Goal: Task Accomplishment & Management: Use online tool/utility

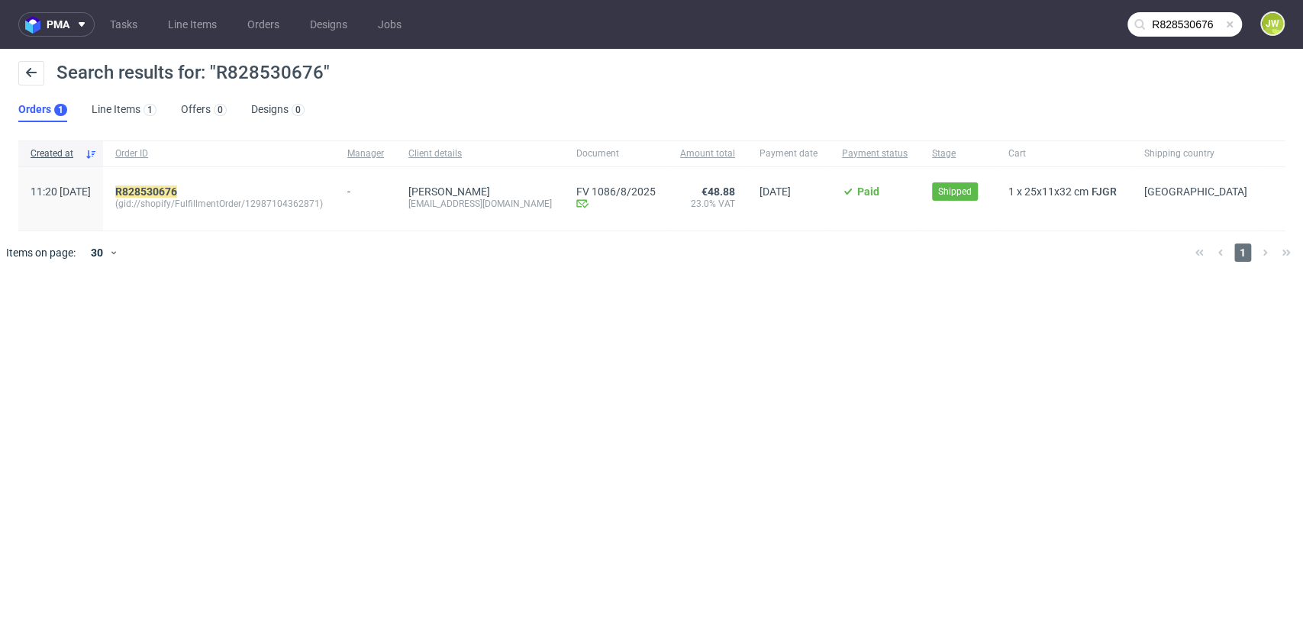
click at [302, 429] on div "pma Tasks Line Items Orders Designs Jobs R828530676 JW Search results for: "R82…" at bounding box center [651, 309] width 1303 height 619
drag, startPoint x: 263, startPoint y: 443, endPoint x: 257, endPoint y: 435, distance: 9.3
click at [258, 437] on div "pma Tasks Line Items Orders Designs Jobs R828530676 JW Search results for: "R82…" at bounding box center [651, 309] width 1303 height 619
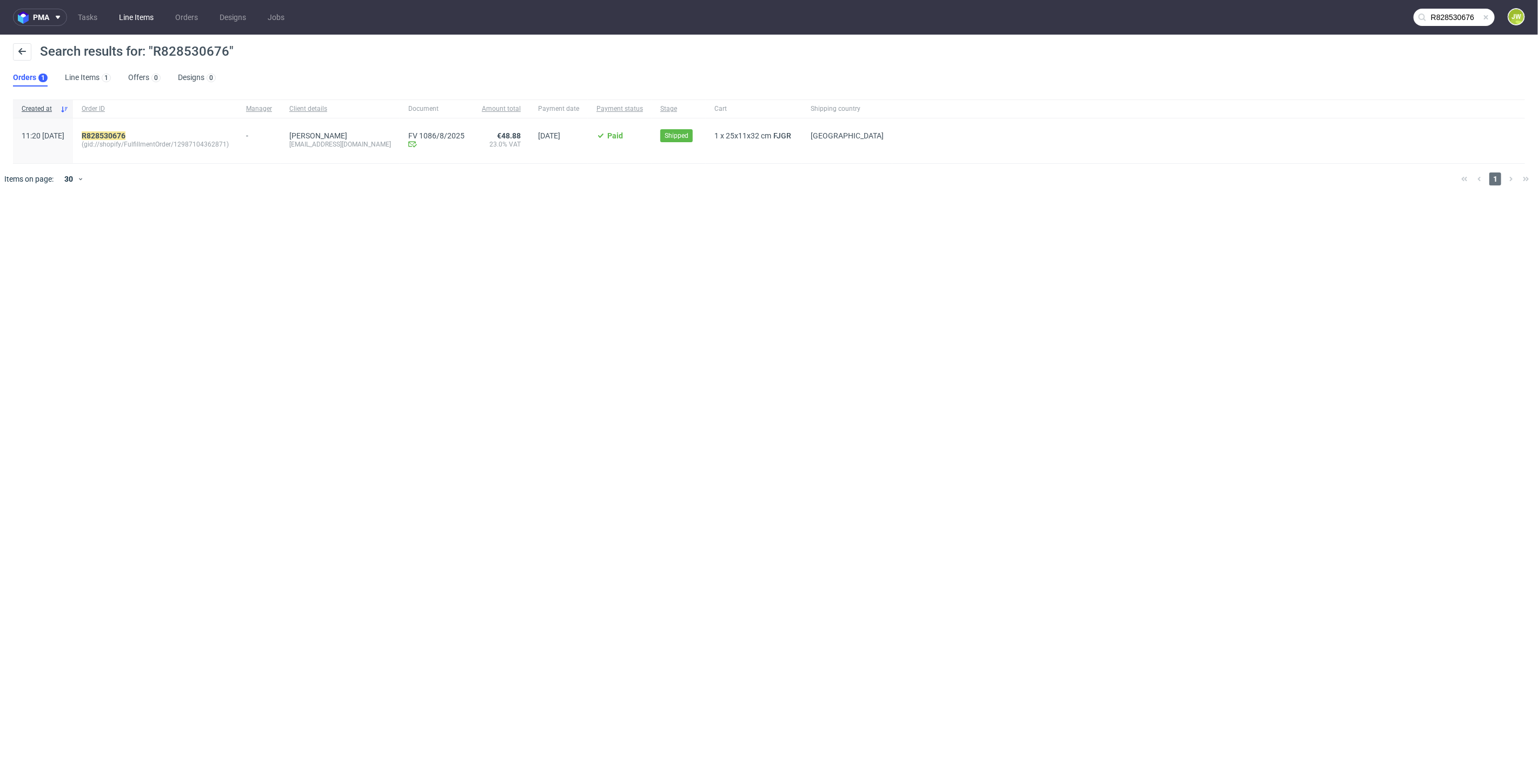
click at [133, 16] on link "Line Items" at bounding box center [136, 17] width 47 height 17
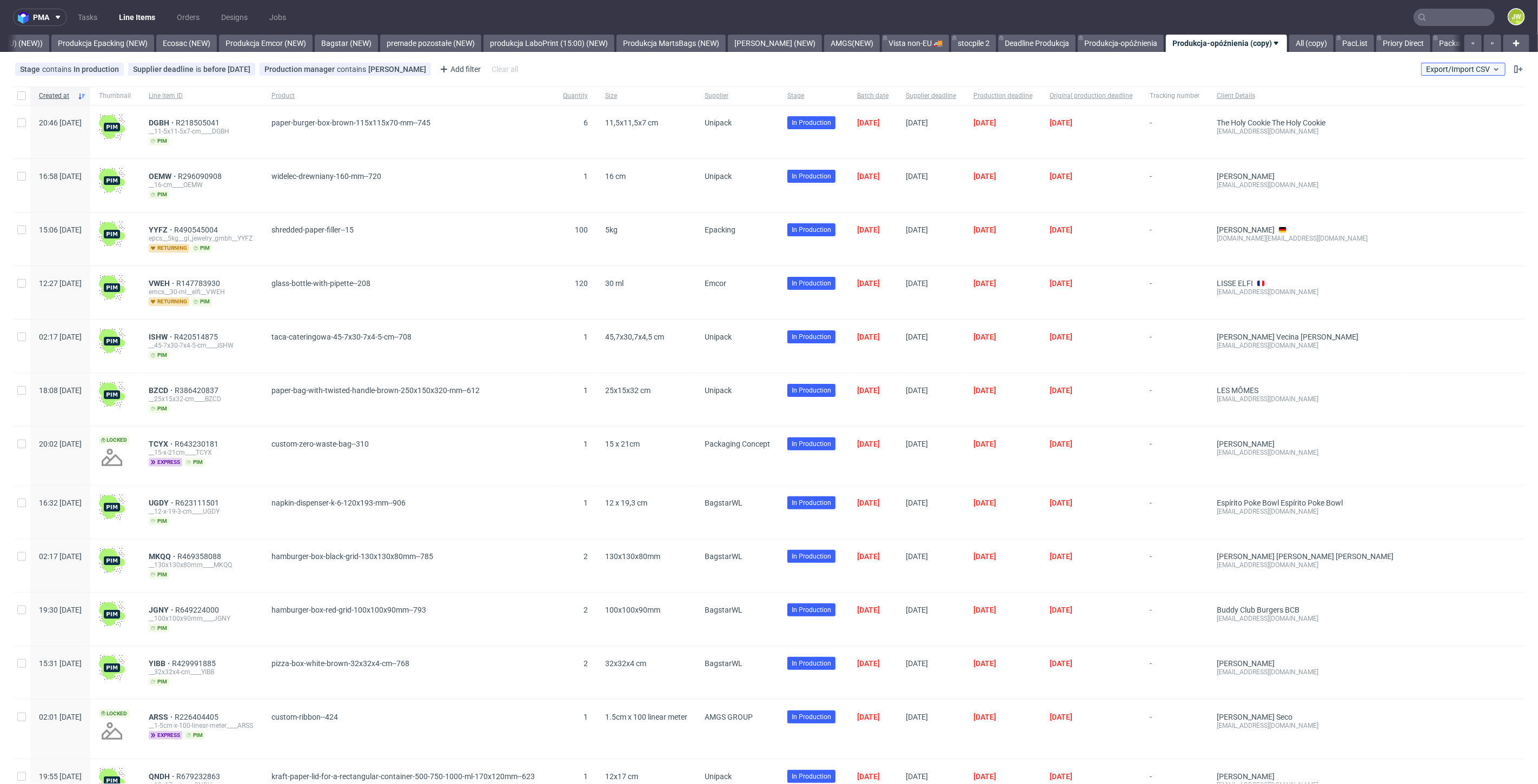
click at [923, 72] on span "Export/Import CSV" at bounding box center [1463, 69] width 74 height 8
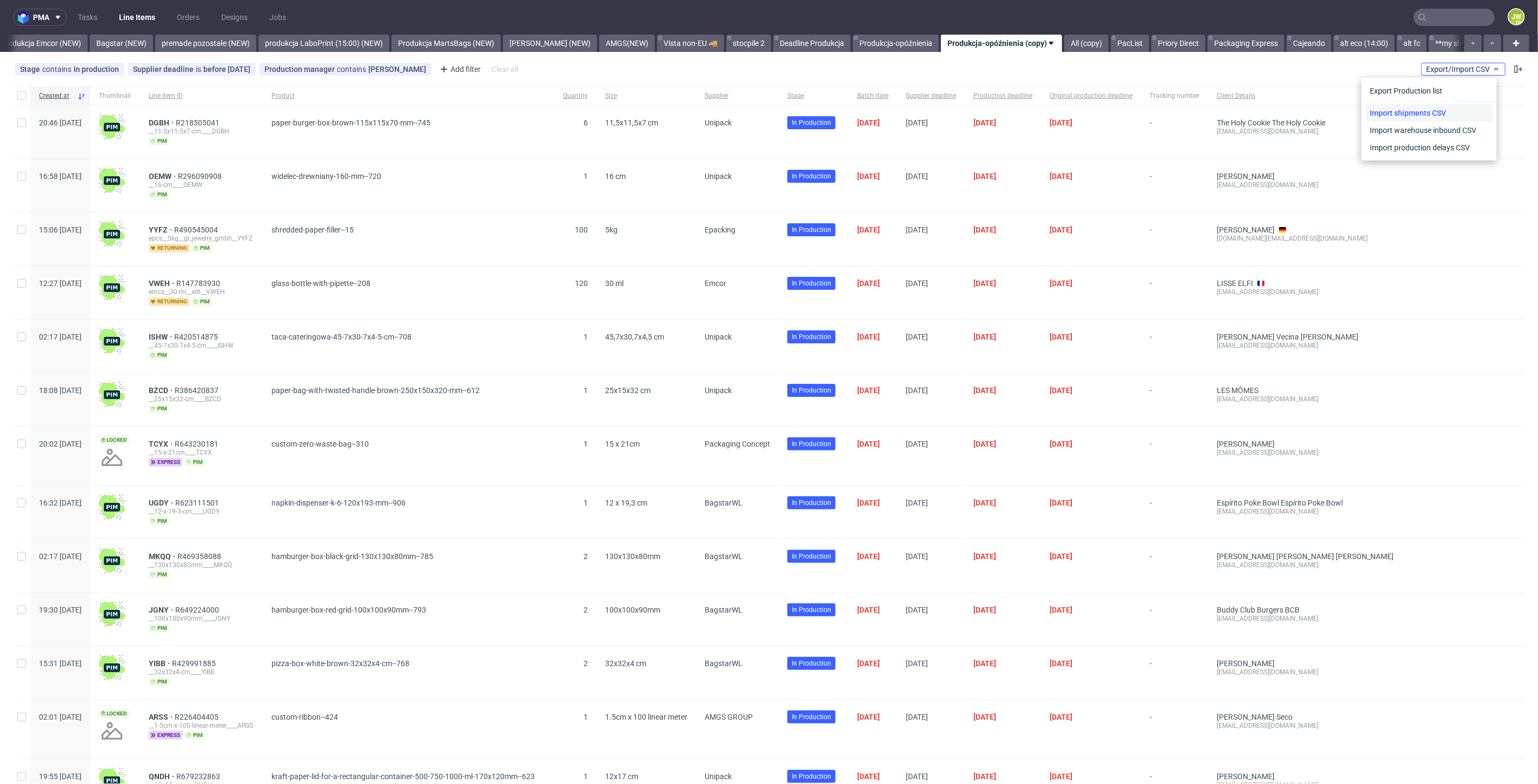
scroll to position [0, 2403]
click at [923, 113] on link "Import shipments CSV" at bounding box center [1430, 113] width 127 height 17
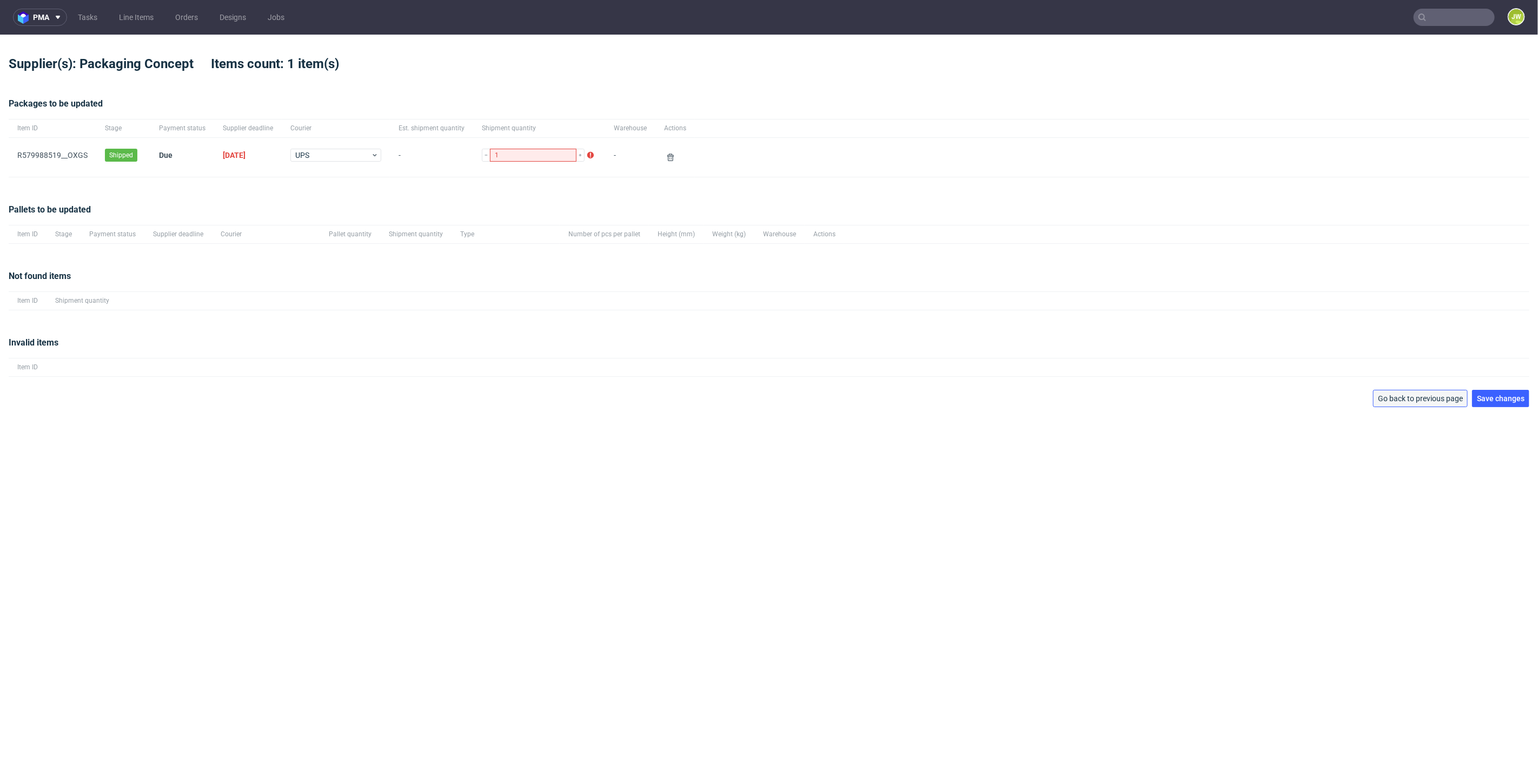
click at [923, 401] on span "Go back to previous page" at bounding box center [1420, 398] width 85 height 8
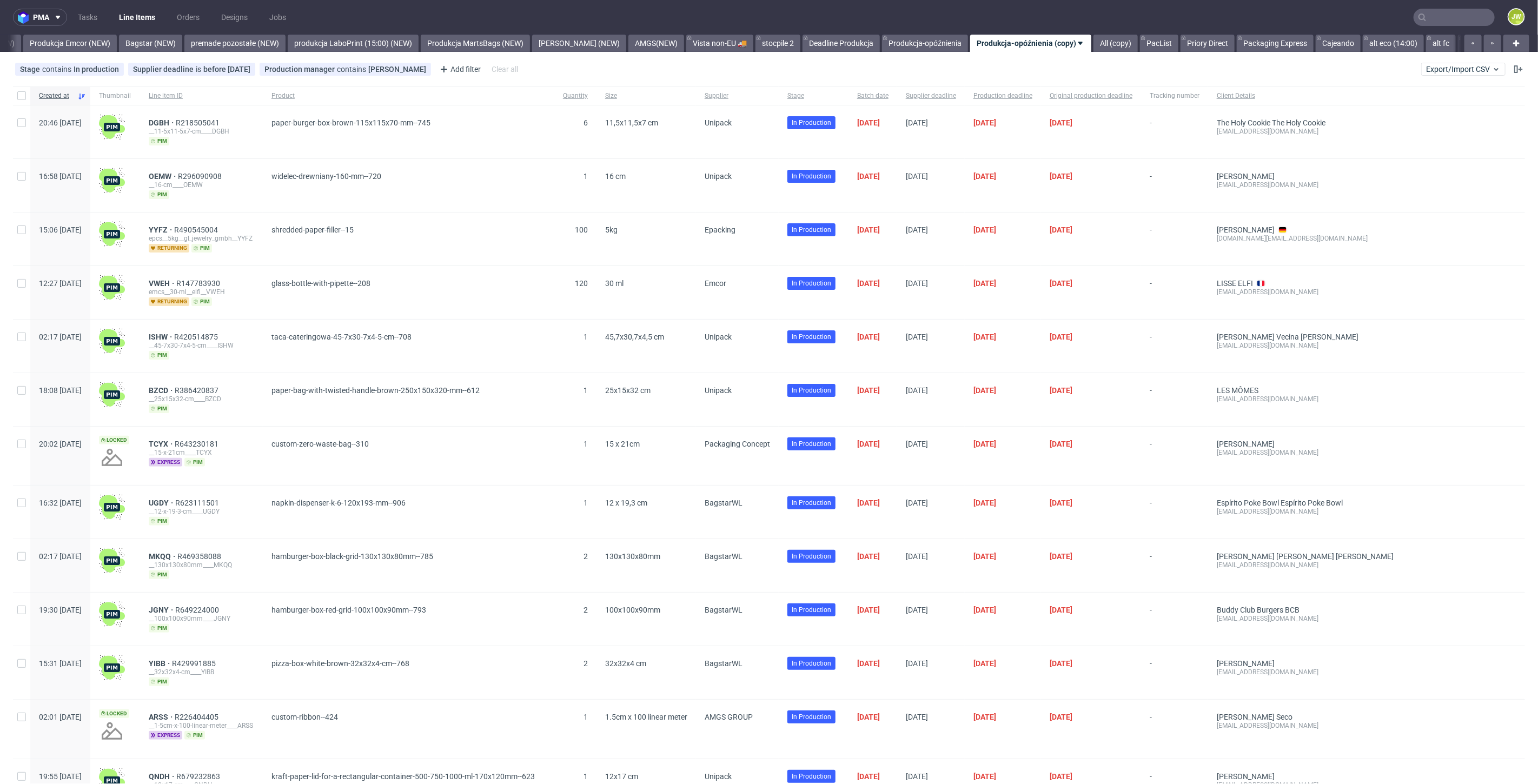
scroll to position [0, 2403]
click at [923, 72] on span "Export/Import CSV" at bounding box center [1463, 69] width 74 height 8
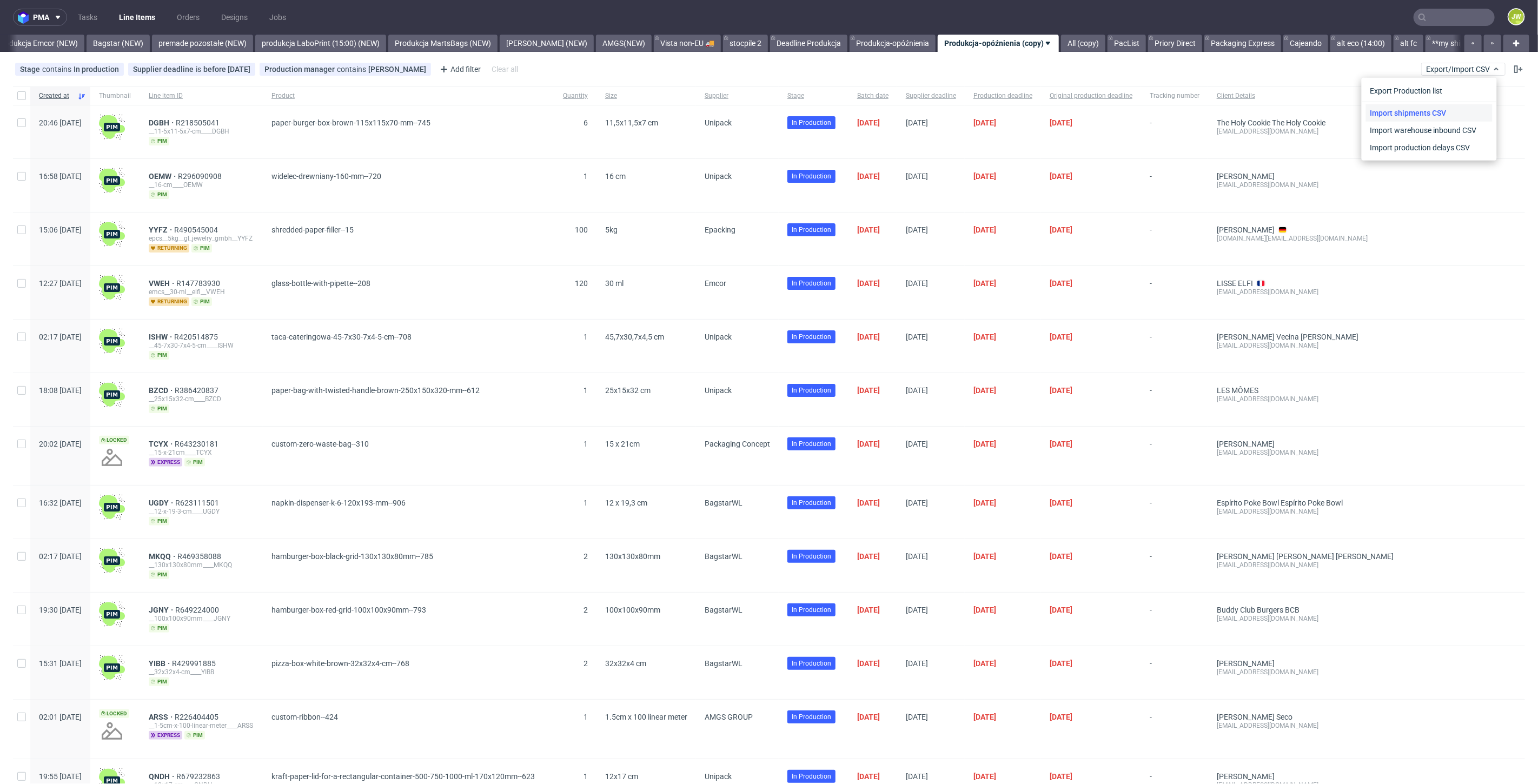
click at [923, 110] on link "Import shipments CSV" at bounding box center [1430, 113] width 127 height 17
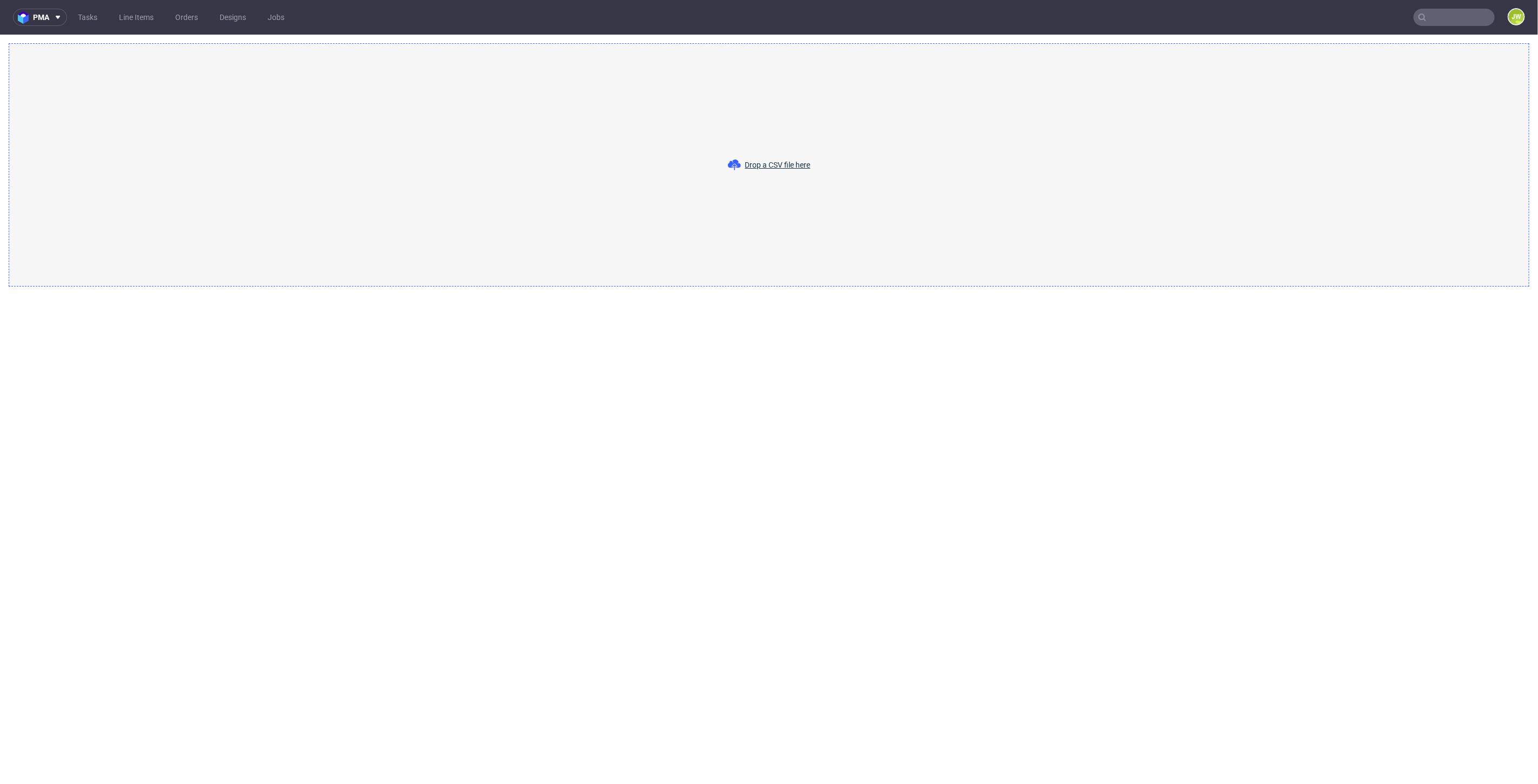
click at [923, 193] on div "Drop a CSV file here" at bounding box center [769, 165] width 1521 height 244
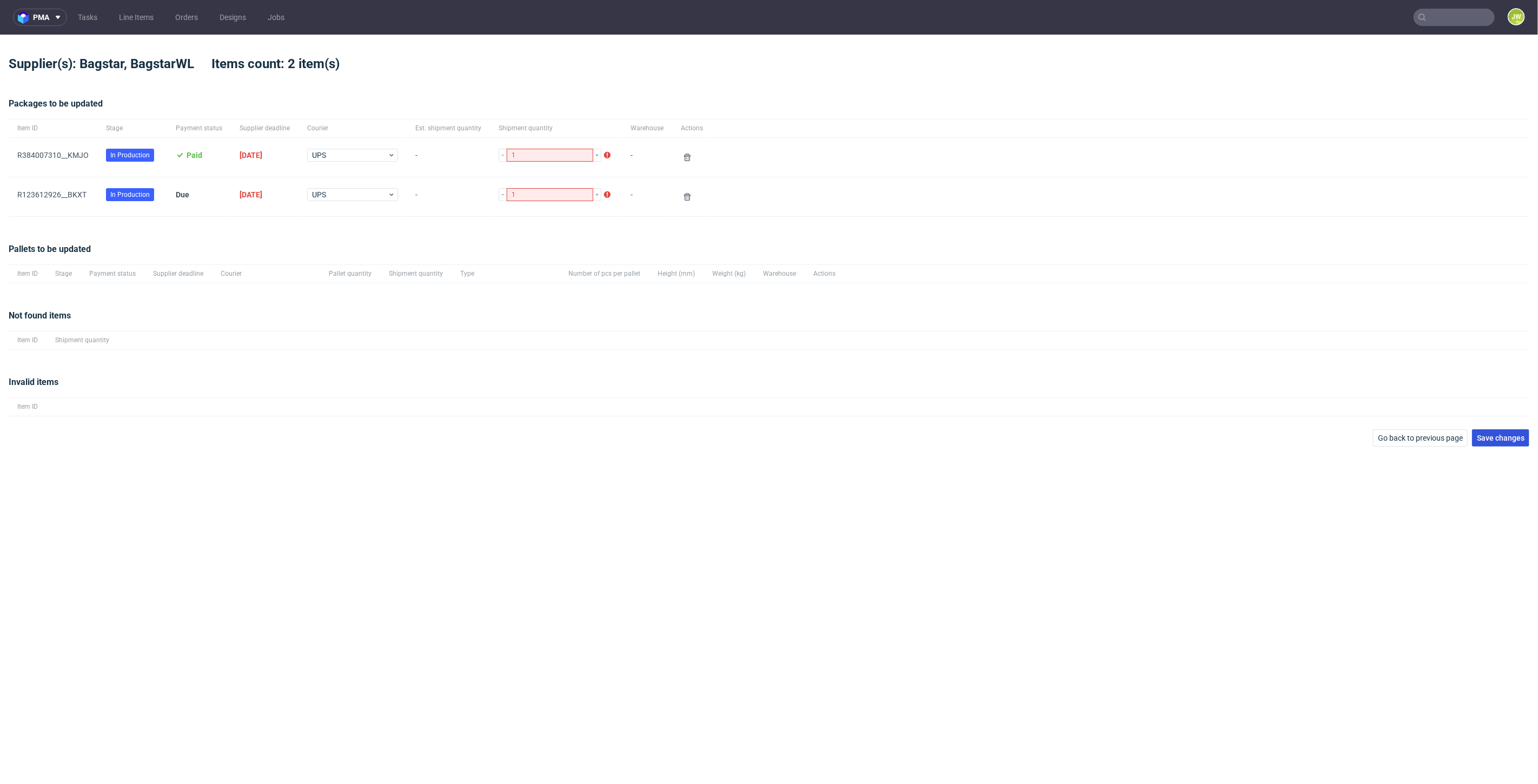
click at [923, 434] on span "Save changes" at bounding box center [1500, 438] width 47 height 8
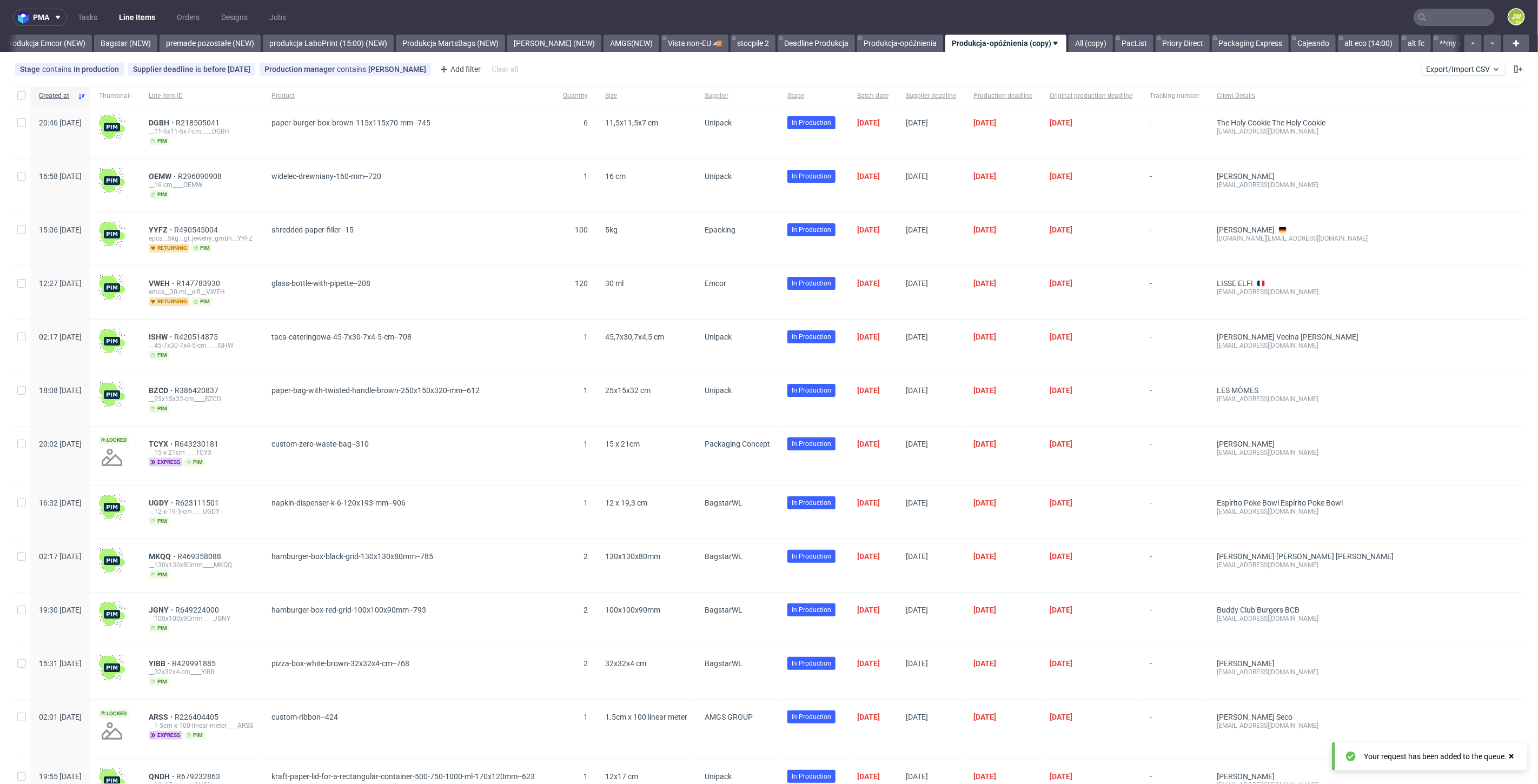
scroll to position [0, 2403]
